Goal: Information Seeking & Learning: Understand process/instructions

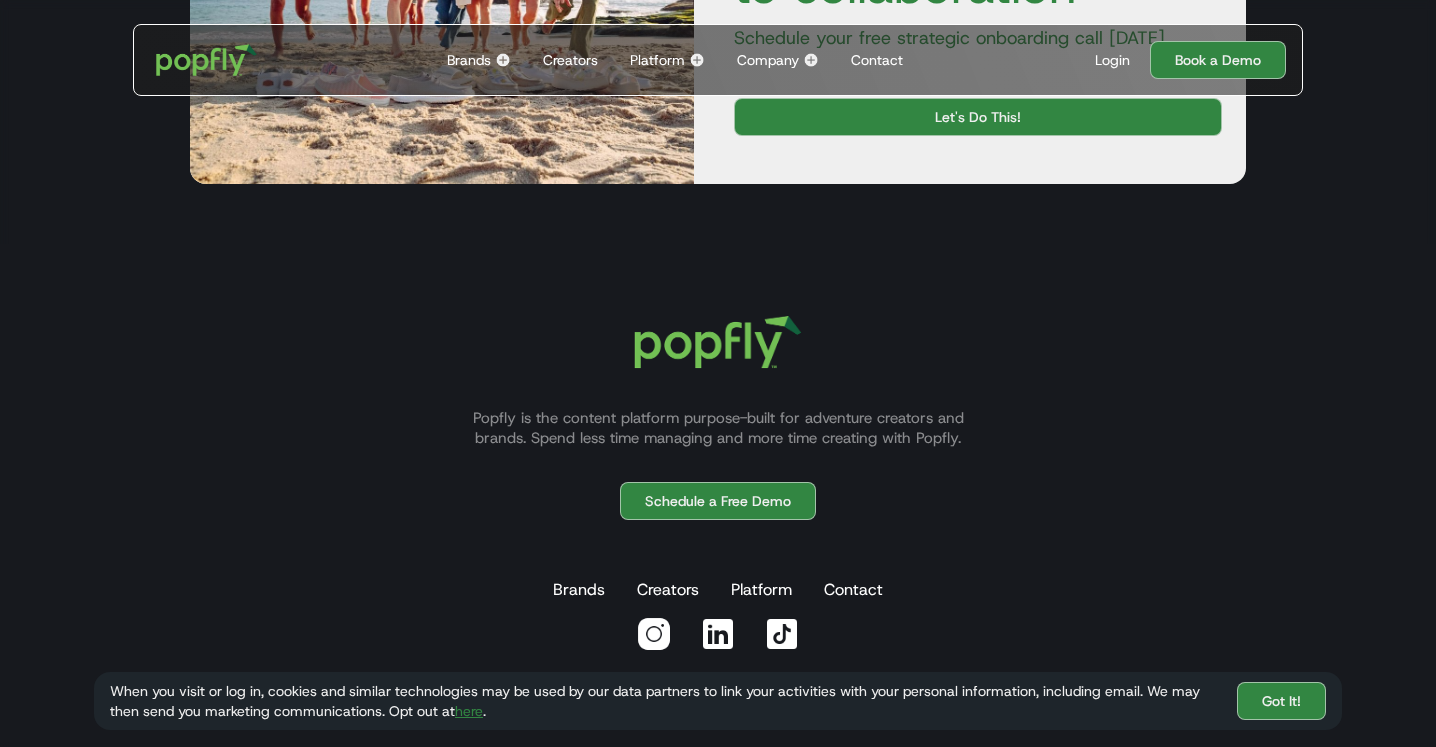
scroll to position [587, 0]
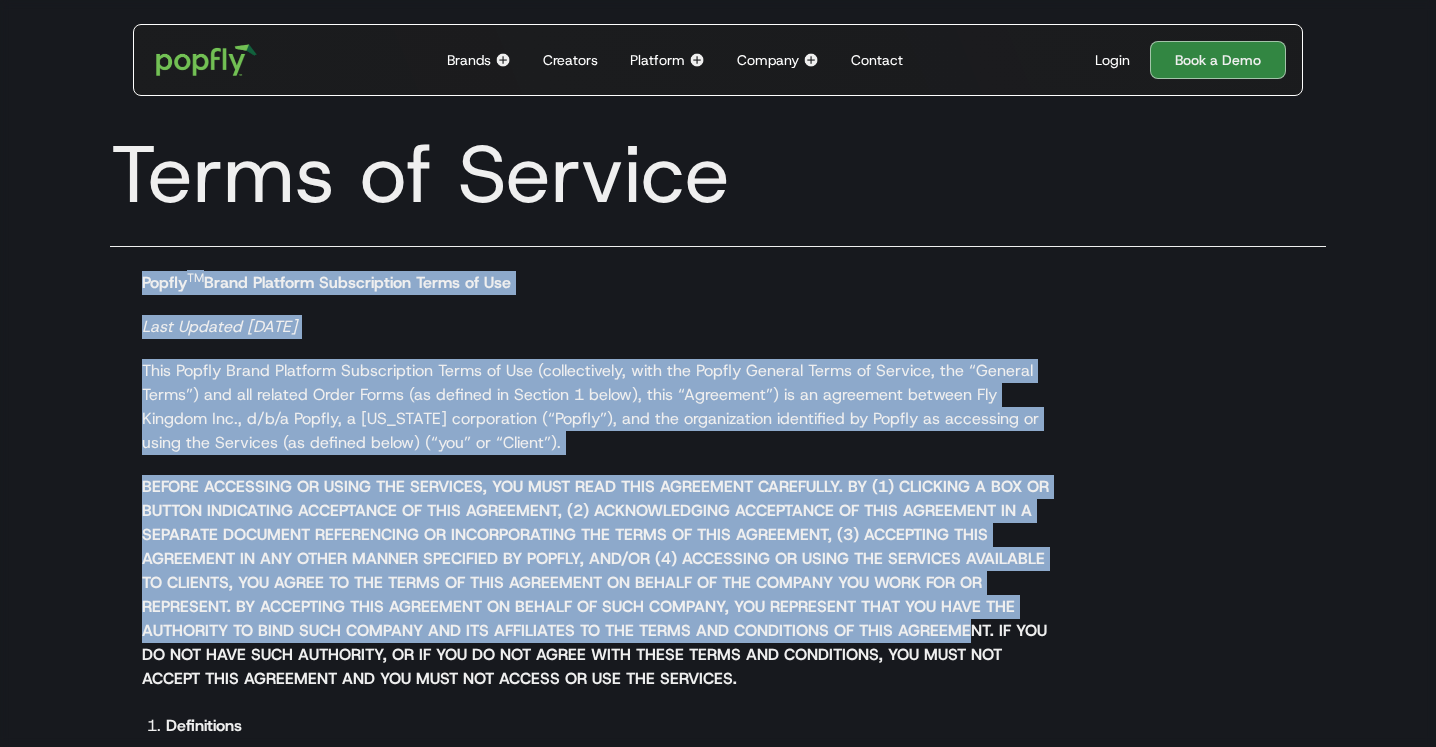
drag, startPoint x: 144, startPoint y: 289, endPoint x: 965, endPoint y: 632, distance: 889.7
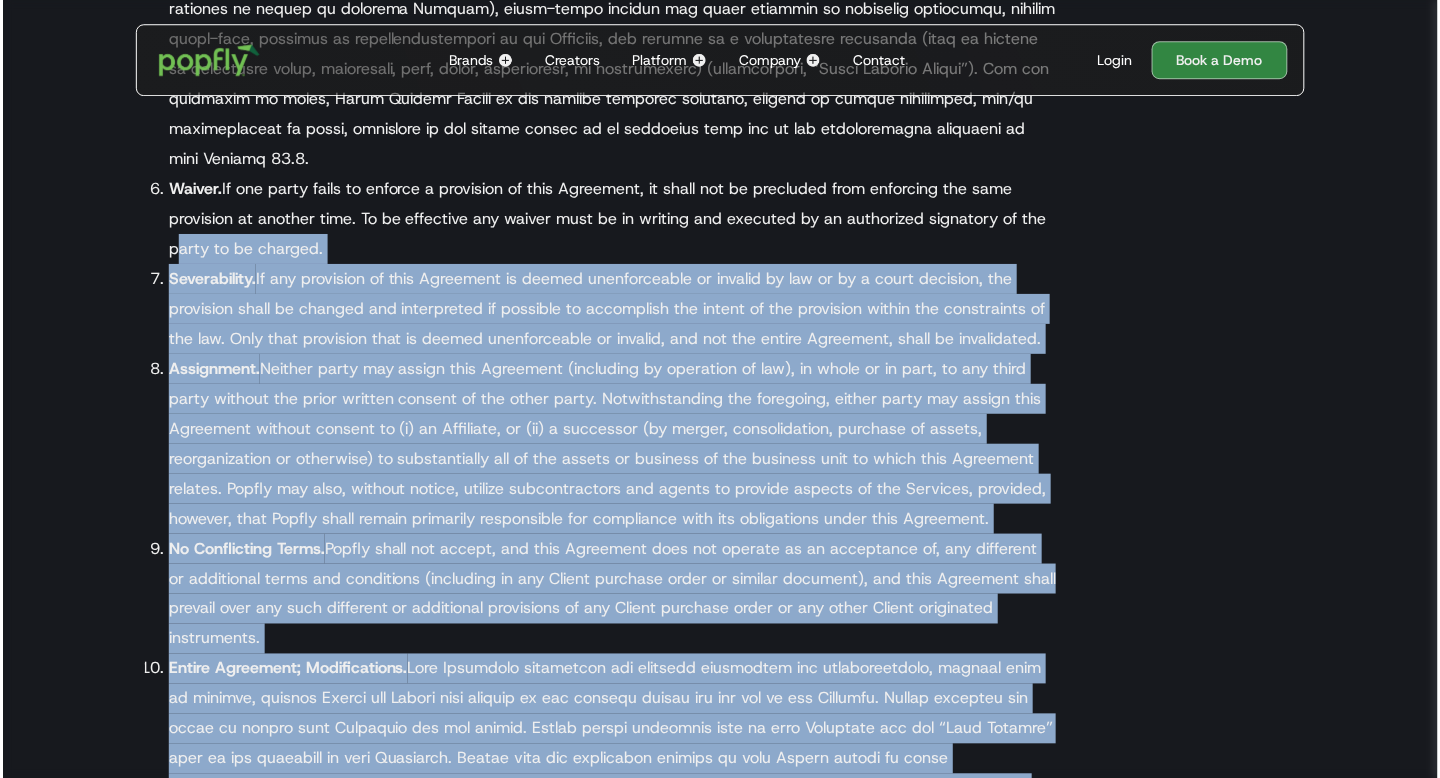
scroll to position [11815, 0]
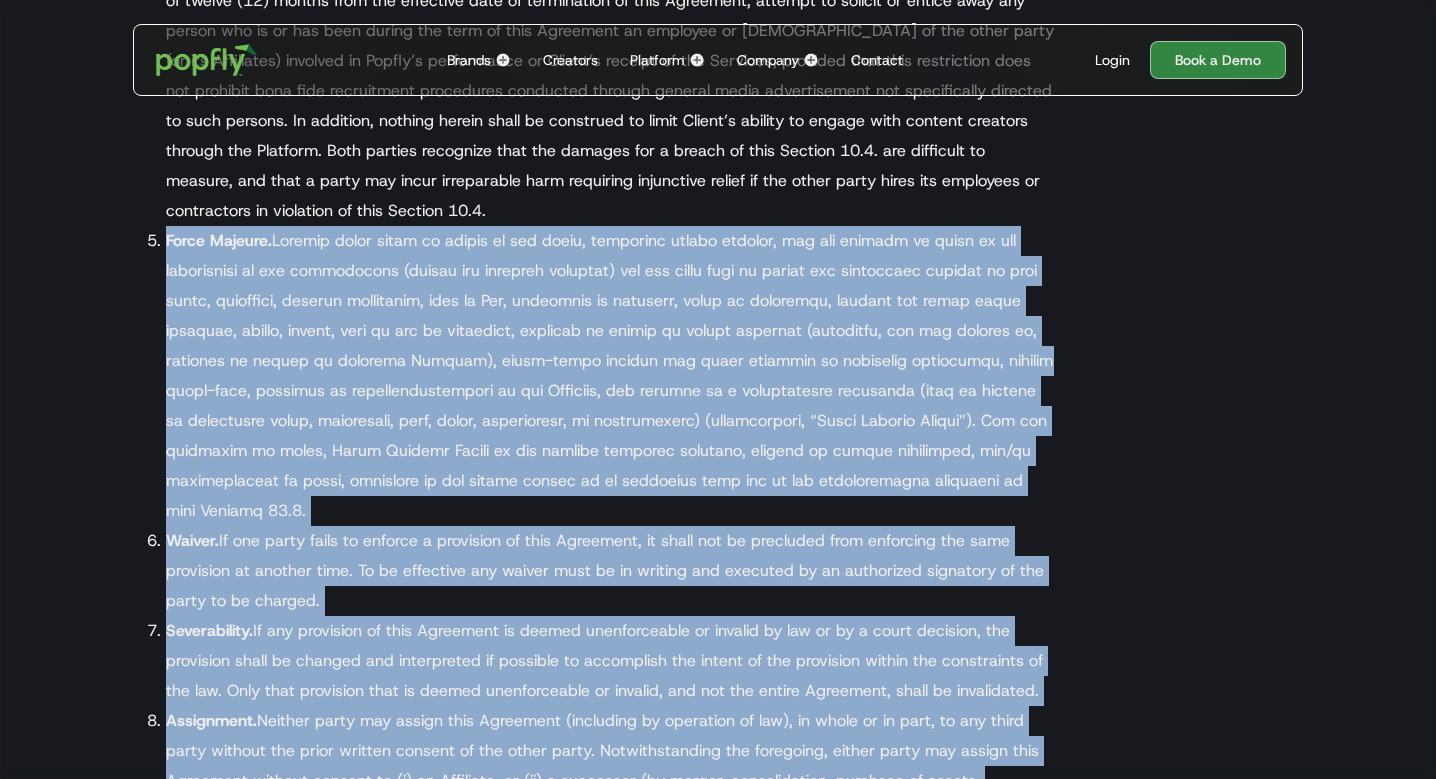
drag, startPoint x: 294, startPoint y: 244, endPoint x: 63, endPoint y: -99, distance: 413.5
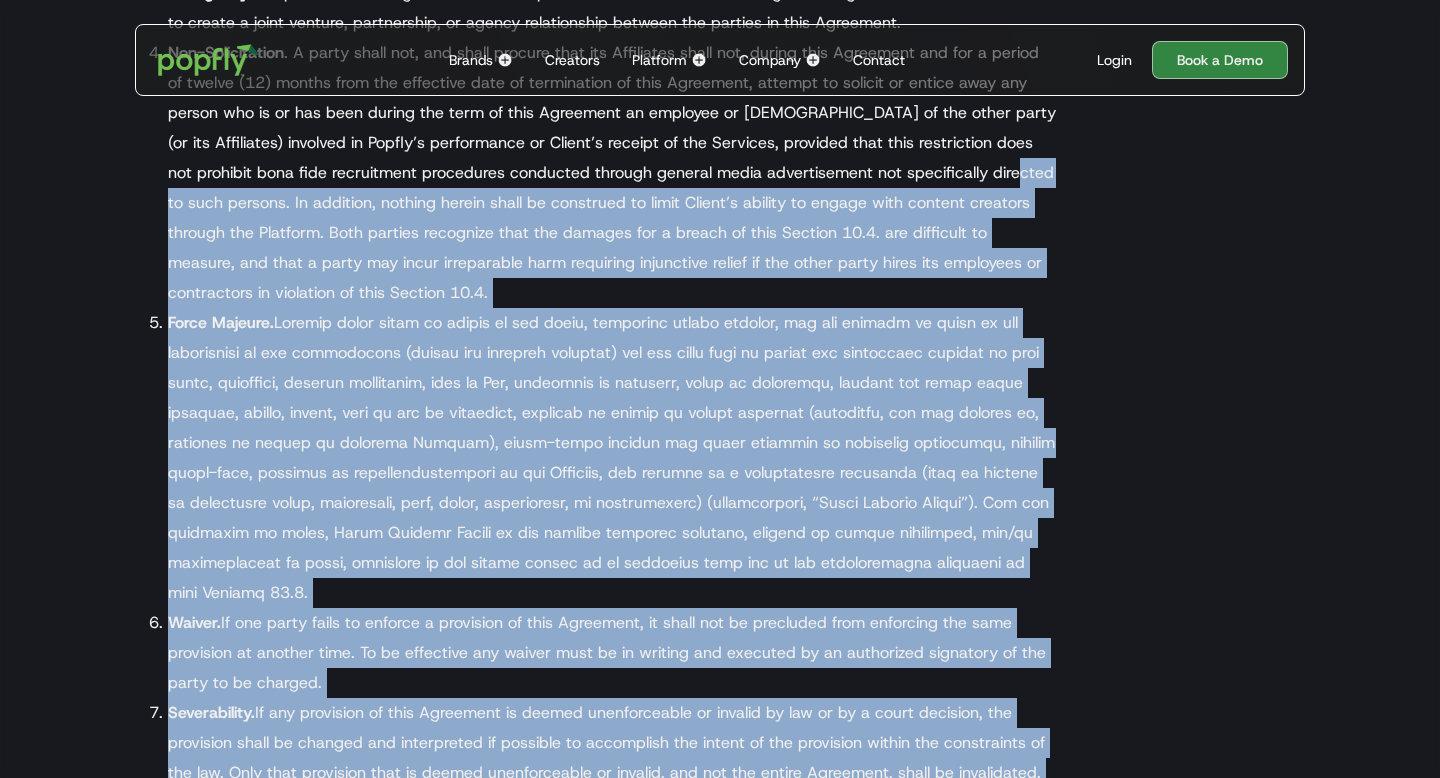
click at [256, 308] on li "Force Majeure." at bounding box center [612, 458] width 888 height 300
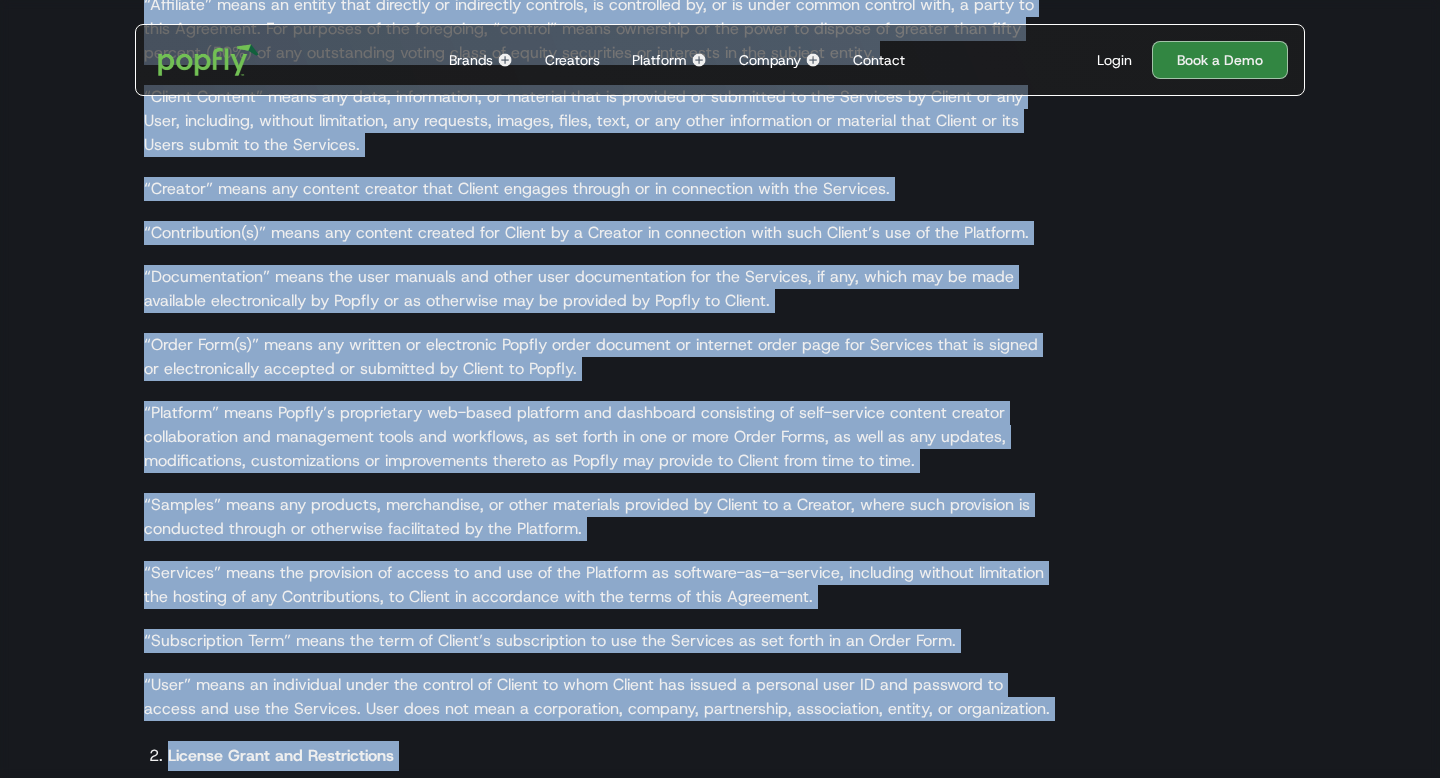
scroll to position [823, 0]
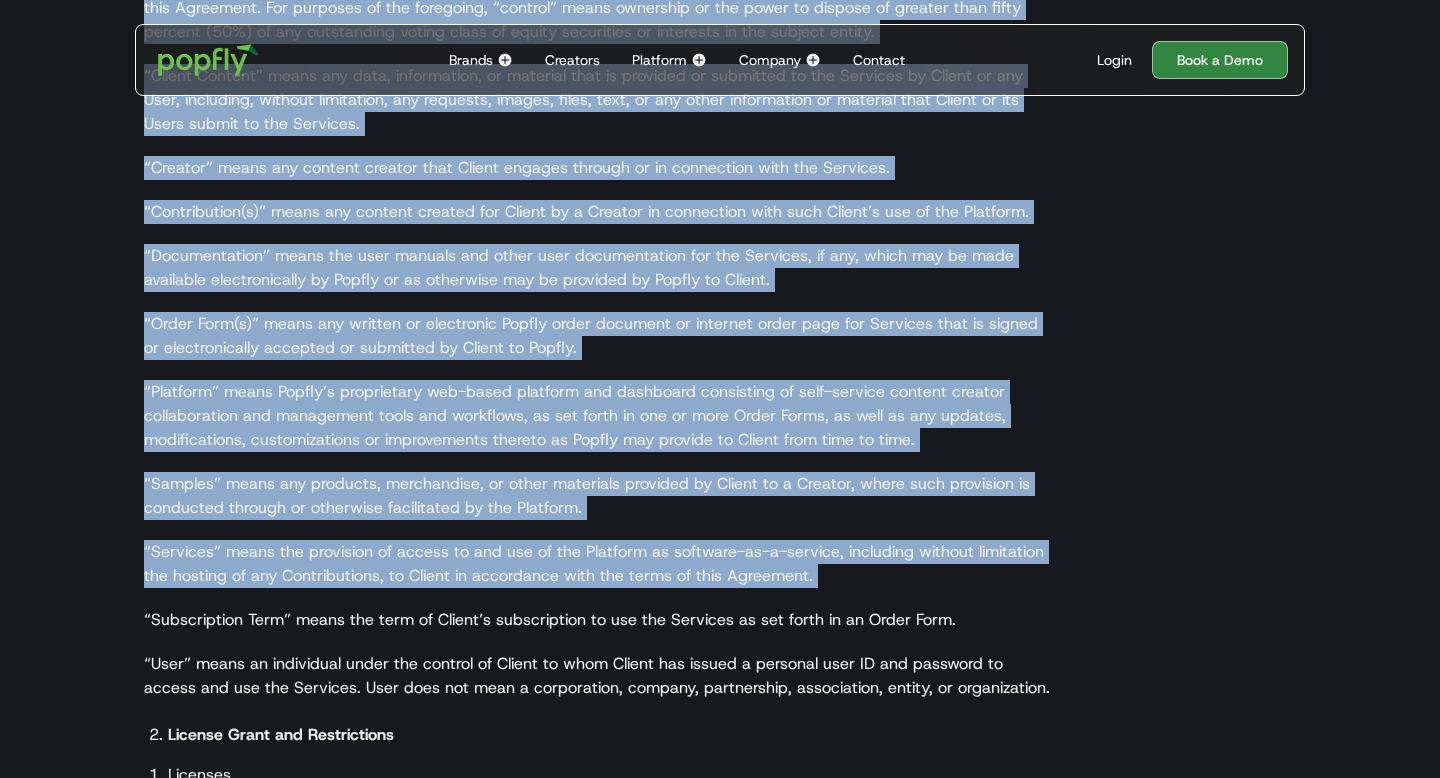
drag, startPoint x: 146, startPoint y: 282, endPoint x: 979, endPoint y: 605, distance: 893.4
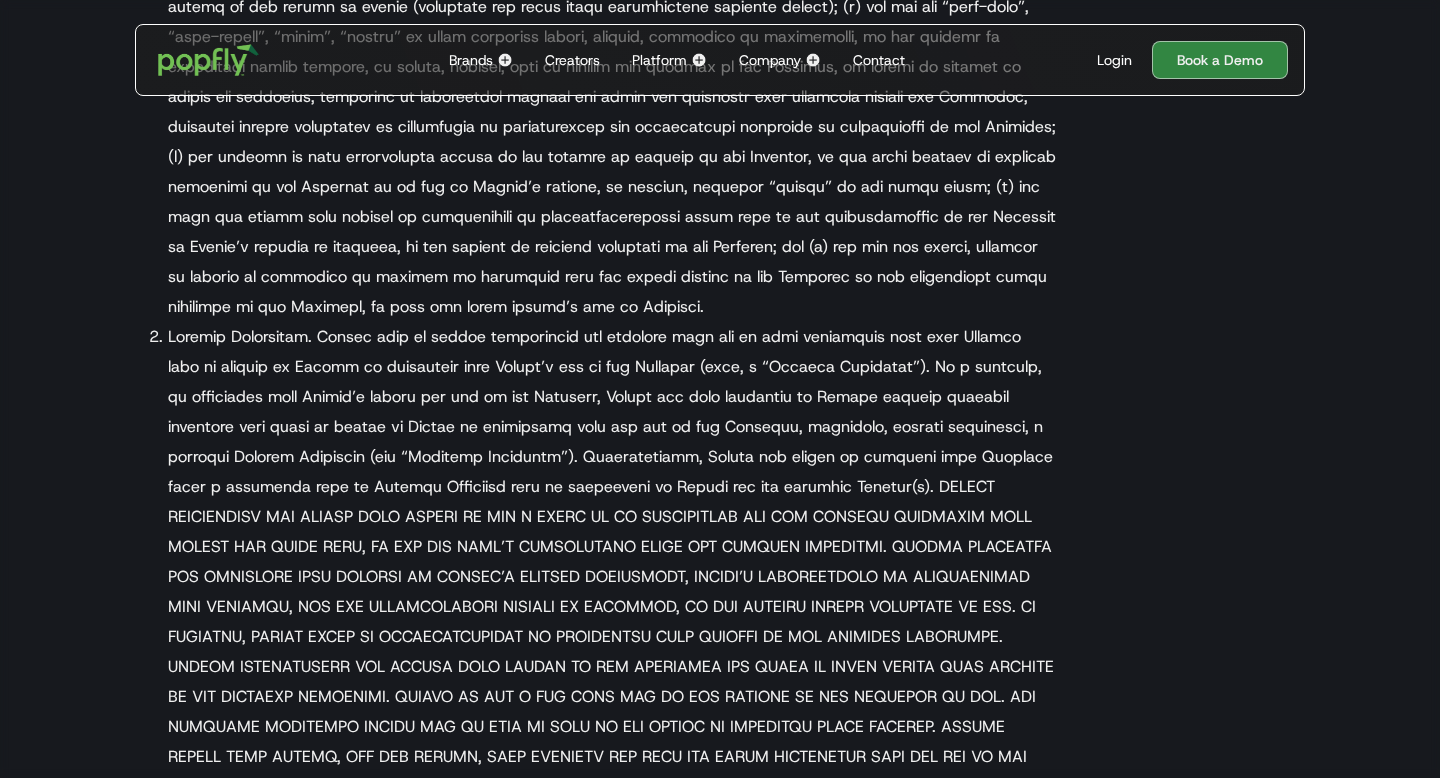
scroll to position [3336, 0]
